Goal: Entertainment & Leisure: Browse casually

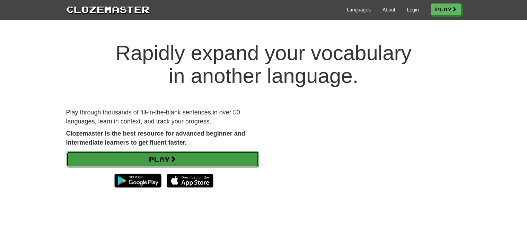
click at [232, 159] on link "Play" at bounding box center [162, 159] width 192 height 16
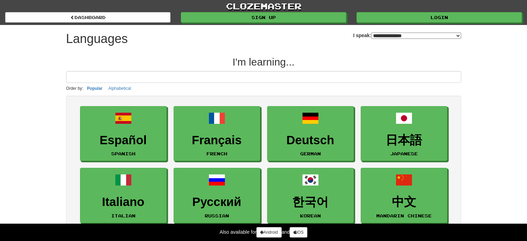
select select "*******"
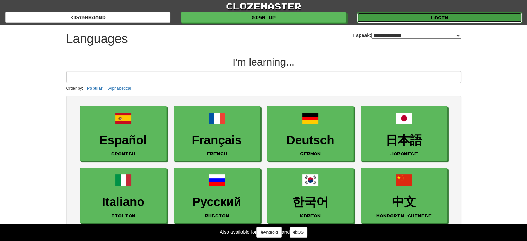
click at [412, 15] on link "Login" at bounding box center [439, 17] width 165 height 10
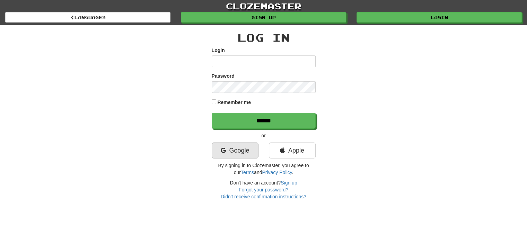
type input "**********"
click at [235, 152] on link "Google" at bounding box center [235, 150] width 47 height 16
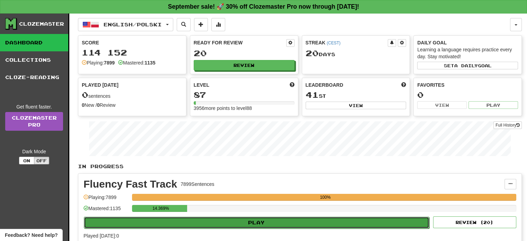
click at [265, 219] on button "Play" at bounding box center [256, 222] width 345 height 12
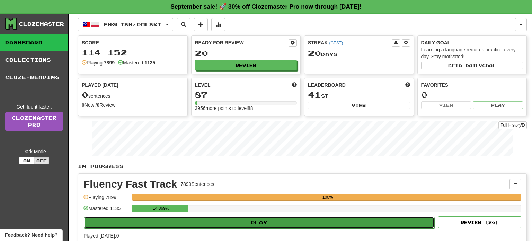
select select "**"
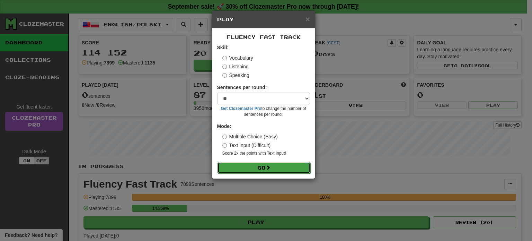
click at [263, 166] on button "Go" at bounding box center [263, 168] width 93 height 12
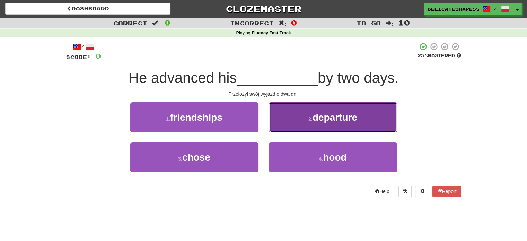
click at [292, 124] on button "2 . departure" at bounding box center [333, 117] width 128 height 30
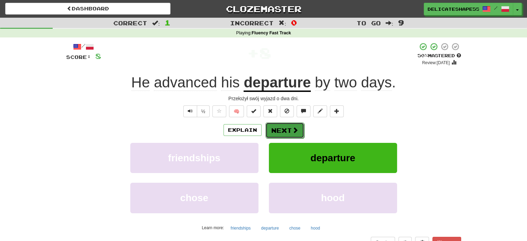
click at [283, 128] on button "Next" at bounding box center [284, 130] width 39 height 16
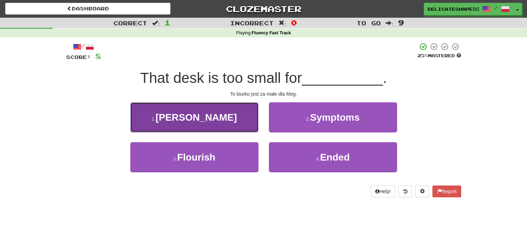
click at [233, 119] on button "1 . Meg" at bounding box center [194, 117] width 128 height 30
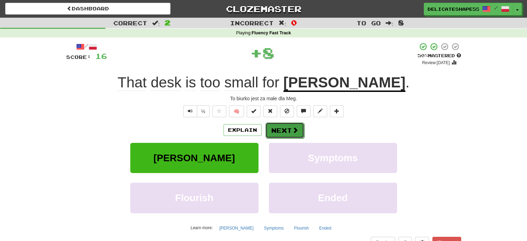
click at [287, 134] on button "Next" at bounding box center [284, 130] width 39 height 16
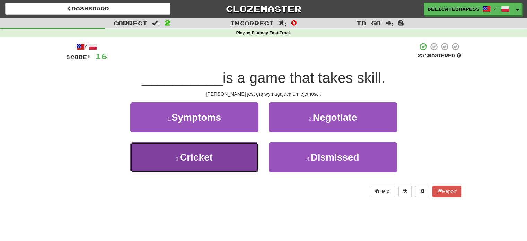
click at [223, 165] on button "3 . Cricket" at bounding box center [194, 157] width 128 height 30
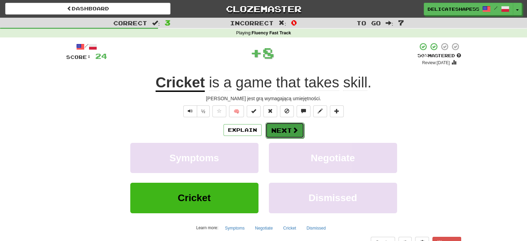
click at [284, 134] on button "Next" at bounding box center [284, 130] width 39 height 16
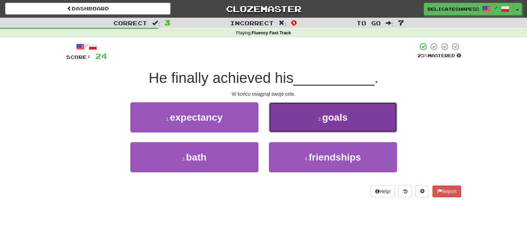
click at [285, 125] on button "2 . goals" at bounding box center [333, 117] width 128 height 30
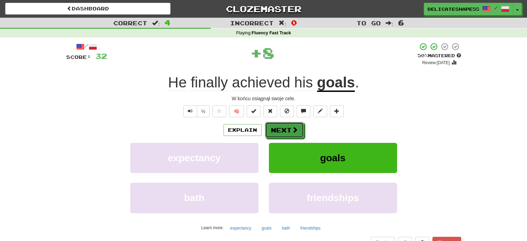
click at [285, 125] on button "Next" at bounding box center [284, 130] width 39 height 16
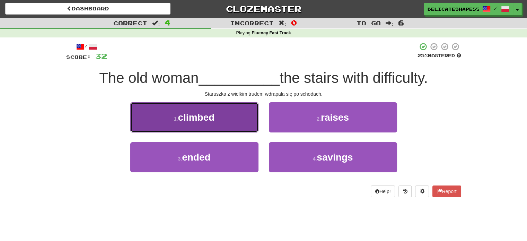
click at [249, 119] on button "1 . climbed" at bounding box center [194, 117] width 128 height 30
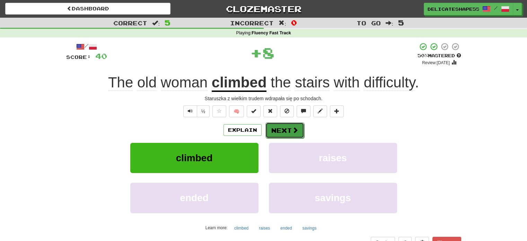
click at [272, 131] on button "Next" at bounding box center [284, 130] width 39 height 16
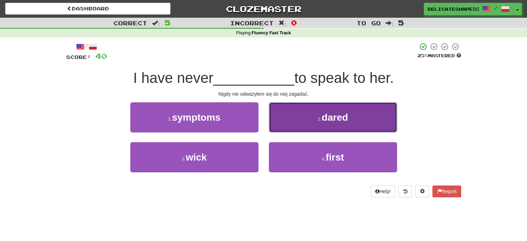
click at [274, 127] on button "2 . dared" at bounding box center [333, 117] width 128 height 30
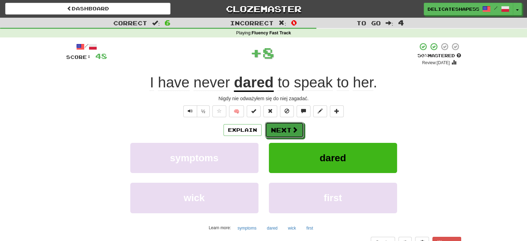
click at [274, 127] on button "Next" at bounding box center [284, 130] width 39 height 16
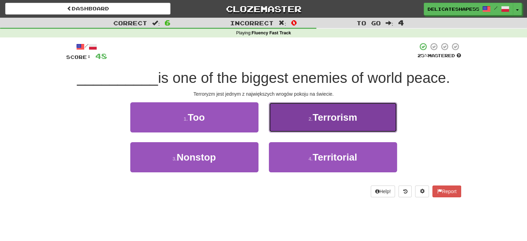
click at [276, 122] on button "2 . Terrorism" at bounding box center [333, 117] width 128 height 30
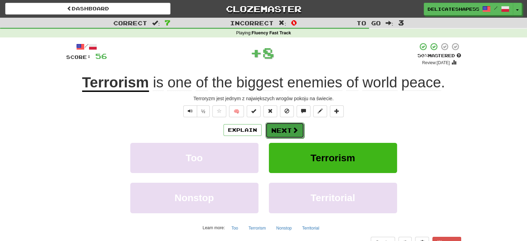
click at [279, 126] on button "Next" at bounding box center [284, 130] width 39 height 16
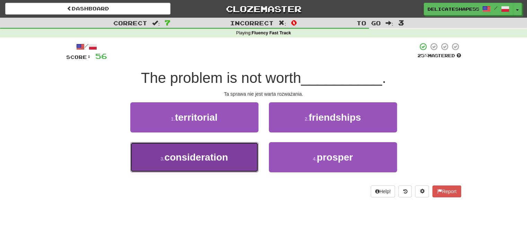
click at [242, 147] on button "3 . consideration" at bounding box center [194, 157] width 128 height 30
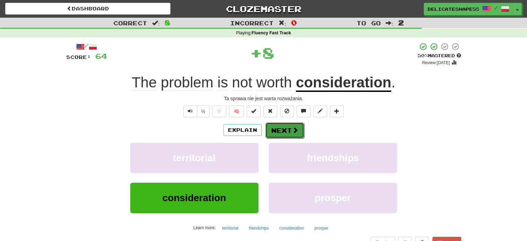
click at [271, 131] on button "Next" at bounding box center [284, 130] width 39 height 16
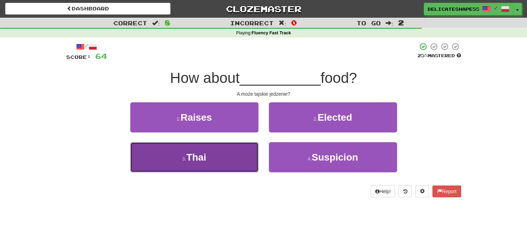
click at [230, 159] on button "3 . Thai" at bounding box center [194, 157] width 128 height 30
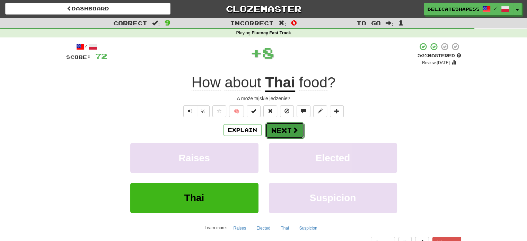
click at [277, 133] on button "Next" at bounding box center [284, 130] width 39 height 16
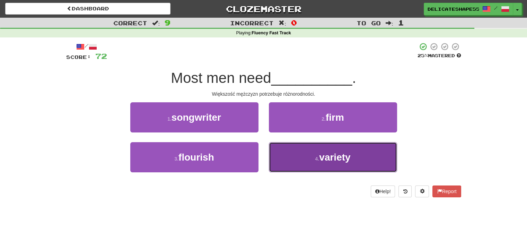
click at [283, 153] on button "4 . variety" at bounding box center [333, 157] width 128 height 30
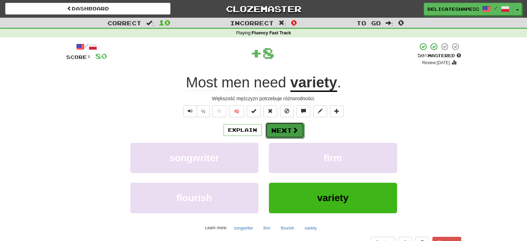
click at [283, 134] on button "Next" at bounding box center [284, 130] width 39 height 16
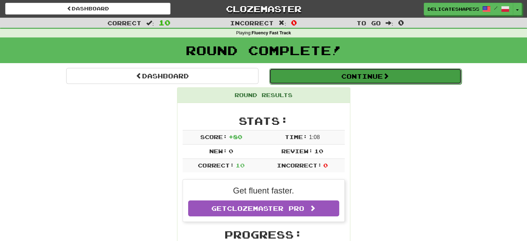
click at [367, 80] on button "Continue" at bounding box center [365, 76] width 192 height 16
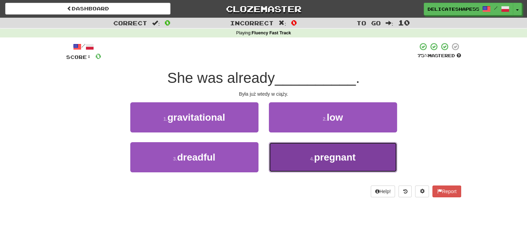
click at [334, 160] on span "pregnant" at bounding box center [335, 157] width 42 height 11
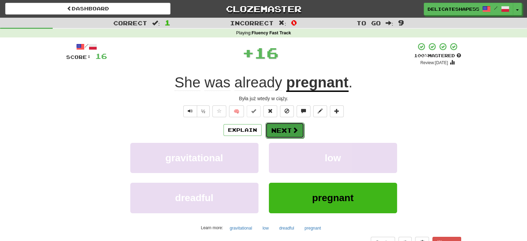
click at [286, 129] on button "Next" at bounding box center [284, 130] width 39 height 16
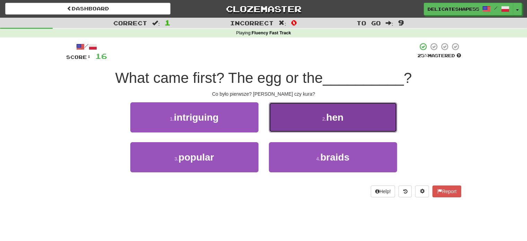
click at [288, 128] on button "2 . hen" at bounding box center [333, 117] width 128 height 30
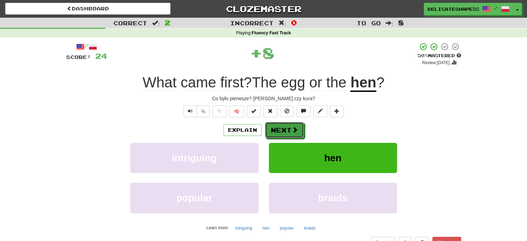
click at [288, 128] on button "Next" at bounding box center [284, 130] width 39 height 16
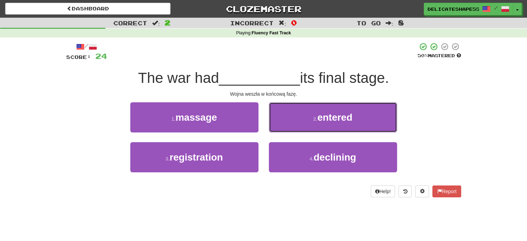
click at [288, 128] on button "2 . entered" at bounding box center [333, 117] width 128 height 30
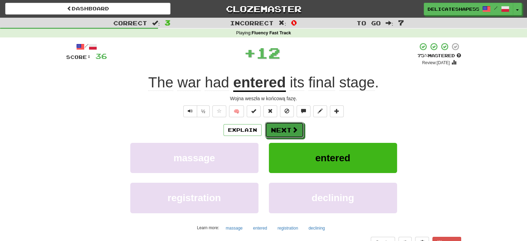
click at [288, 128] on button "Next" at bounding box center [284, 130] width 39 height 16
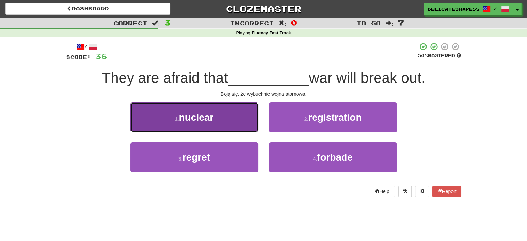
click at [249, 122] on button "1 . nuclear" at bounding box center [194, 117] width 128 height 30
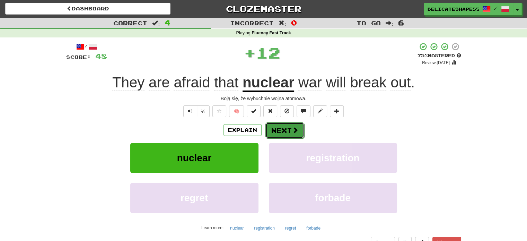
click at [278, 128] on button "Next" at bounding box center [284, 130] width 39 height 16
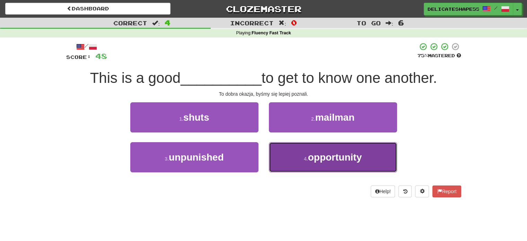
click at [284, 152] on button "4 . opportunity" at bounding box center [333, 157] width 128 height 30
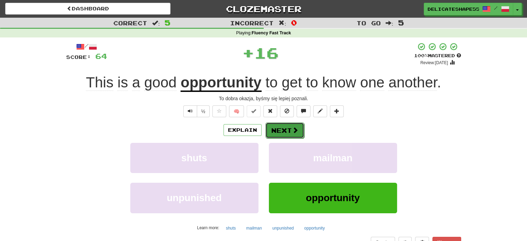
click at [282, 133] on button "Next" at bounding box center [284, 130] width 39 height 16
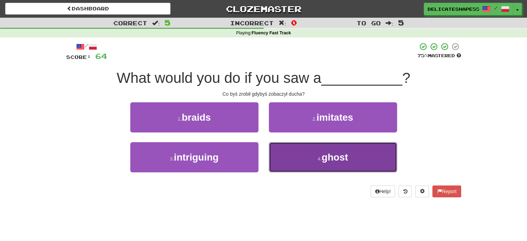
click at [284, 147] on button "4 . ghost" at bounding box center [333, 157] width 128 height 30
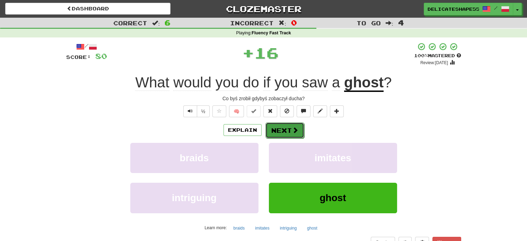
click at [285, 135] on button "Next" at bounding box center [284, 130] width 39 height 16
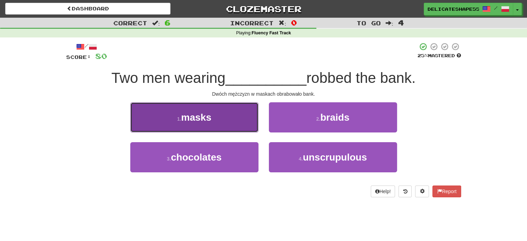
click at [253, 129] on button "1 . masks" at bounding box center [194, 117] width 128 height 30
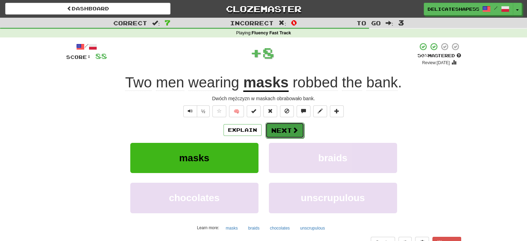
click at [274, 132] on button "Next" at bounding box center [284, 130] width 39 height 16
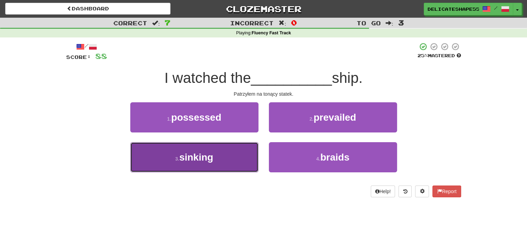
click at [250, 148] on button "3 . sinking" at bounding box center [194, 157] width 128 height 30
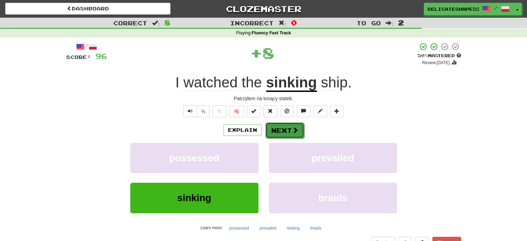
click at [276, 133] on button "Next" at bounding box center [284, 130] width 39 height 16
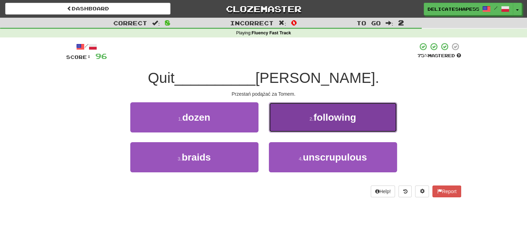
click at [282, 125] on button "2 . following" at bounding box center [333, 117] width 128 height 30
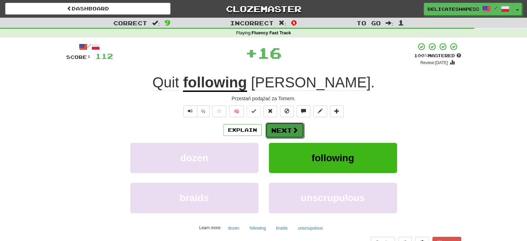
click at [282, 128] on button "Next" at bounding box center [284, 130] width 39 height 16
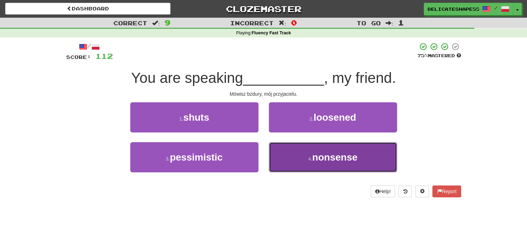
click at [288, 149] on button "4 . nonsense" at bounding box center [333, 157] width 128 height 30
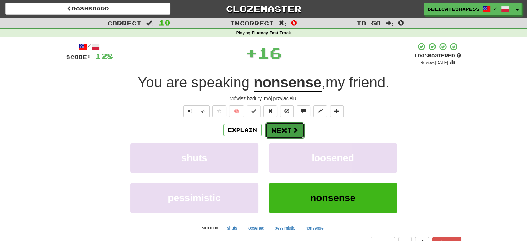
click at [287, 134] on button "Next" at bounding box center [284, 130] width 39 height 16
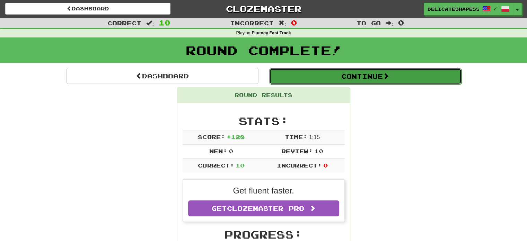
click at [349, 80] on button "Continue" at bounding box center [365, 76] width 192 height 16
